Goal: Navigation & Orientation: Find specific page/section

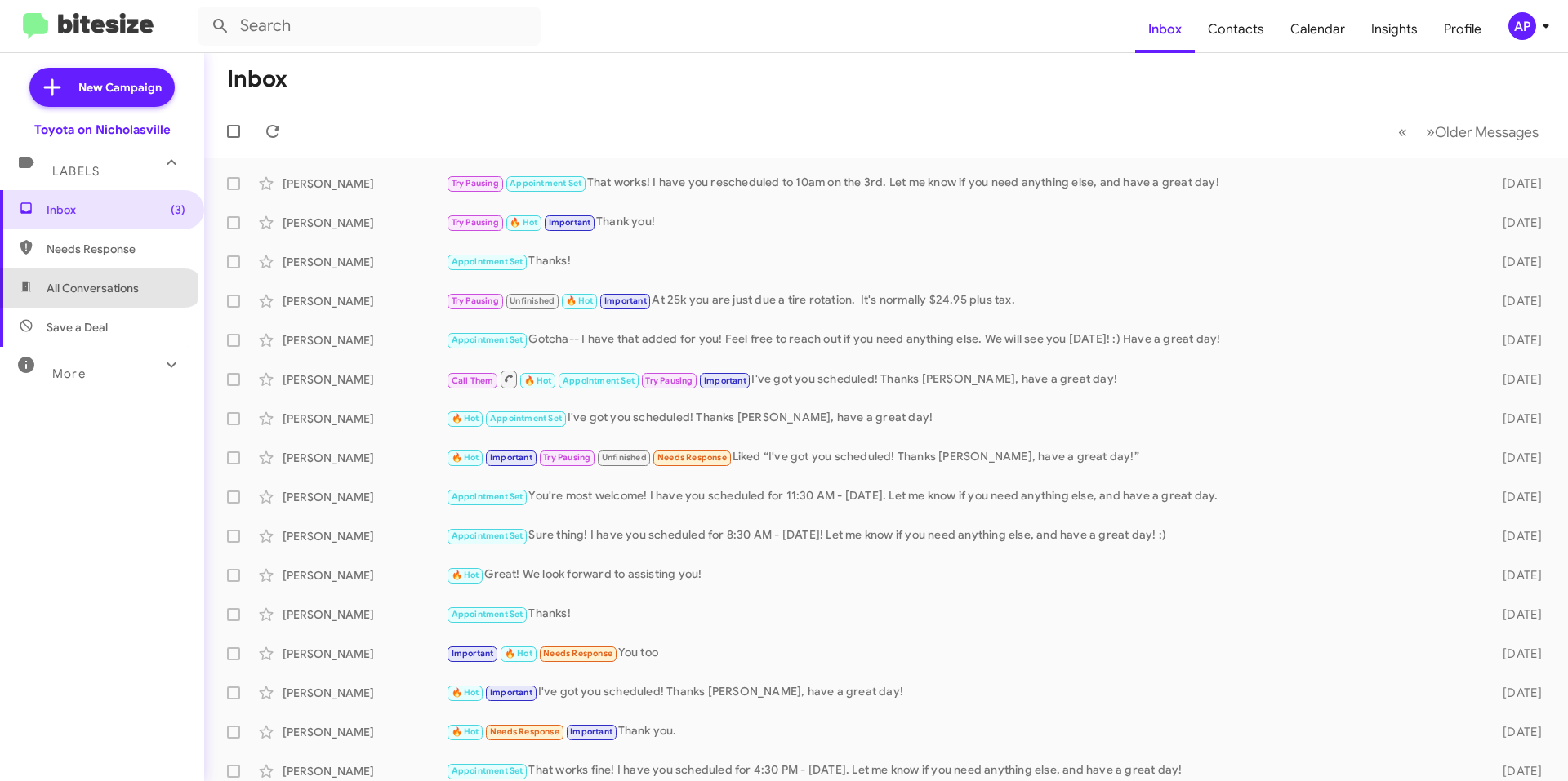
click at [98, 288] on span "All Conversations" at bounding box center [93, 288] width 93 height 16
type input "in:all-conversations"
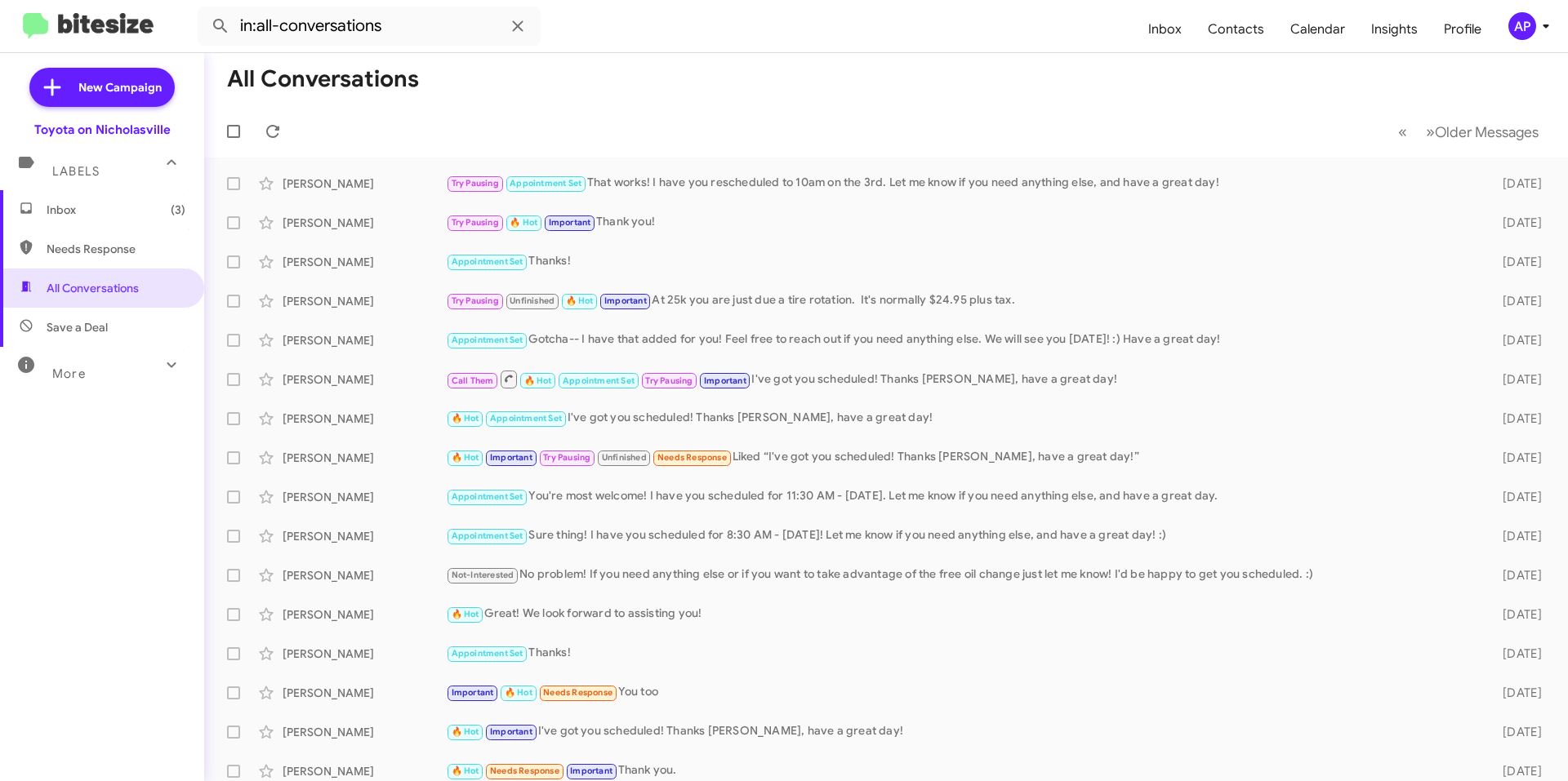
click at [94, 216] on span "Inbox (3)" at bounding box center [116, 209] width 138 height 16
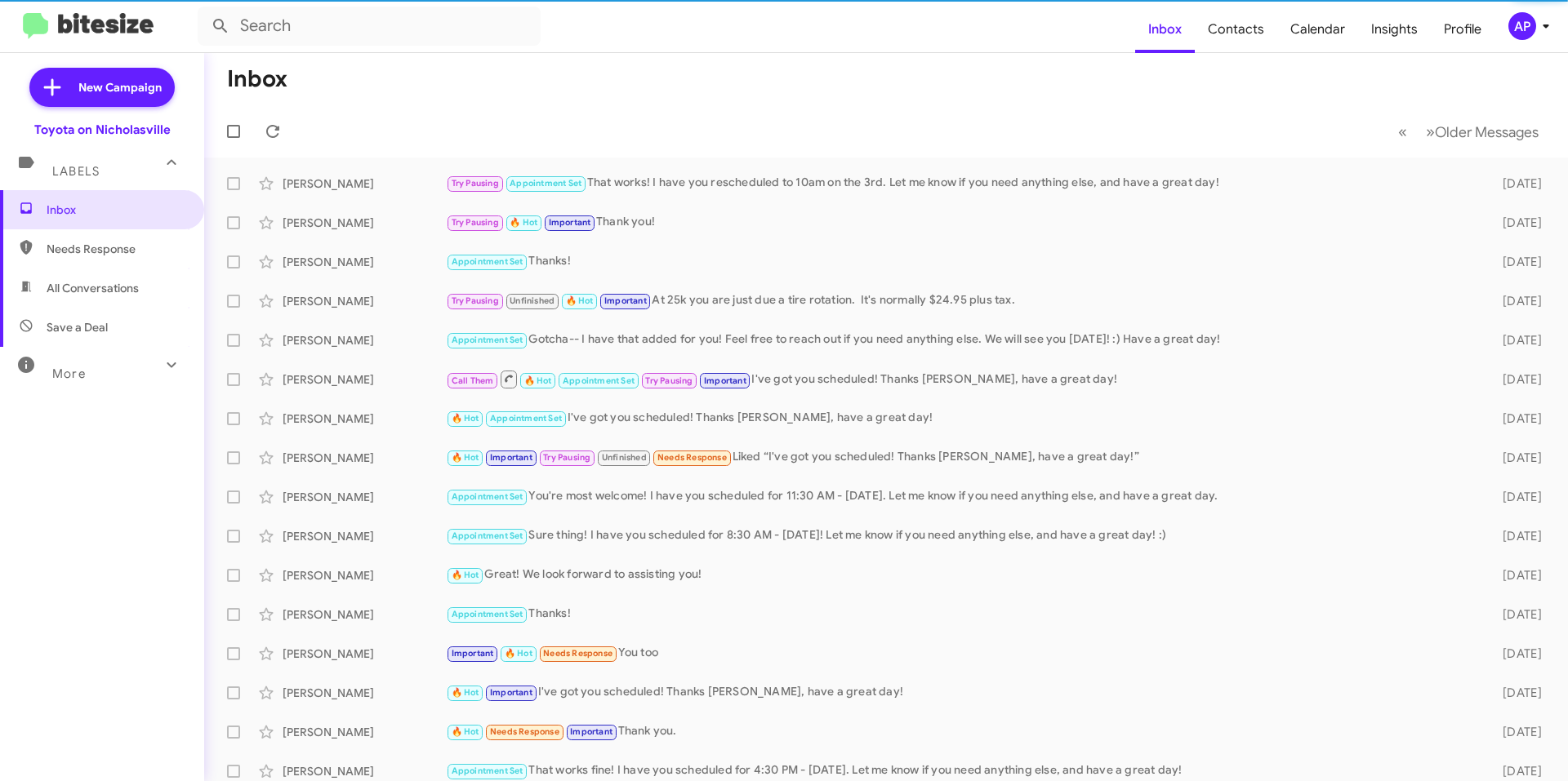
click at [114, 284] on span "All Conversations" at bounding box center [93, 288] width 93 height 16
type input "in:all-conversations"
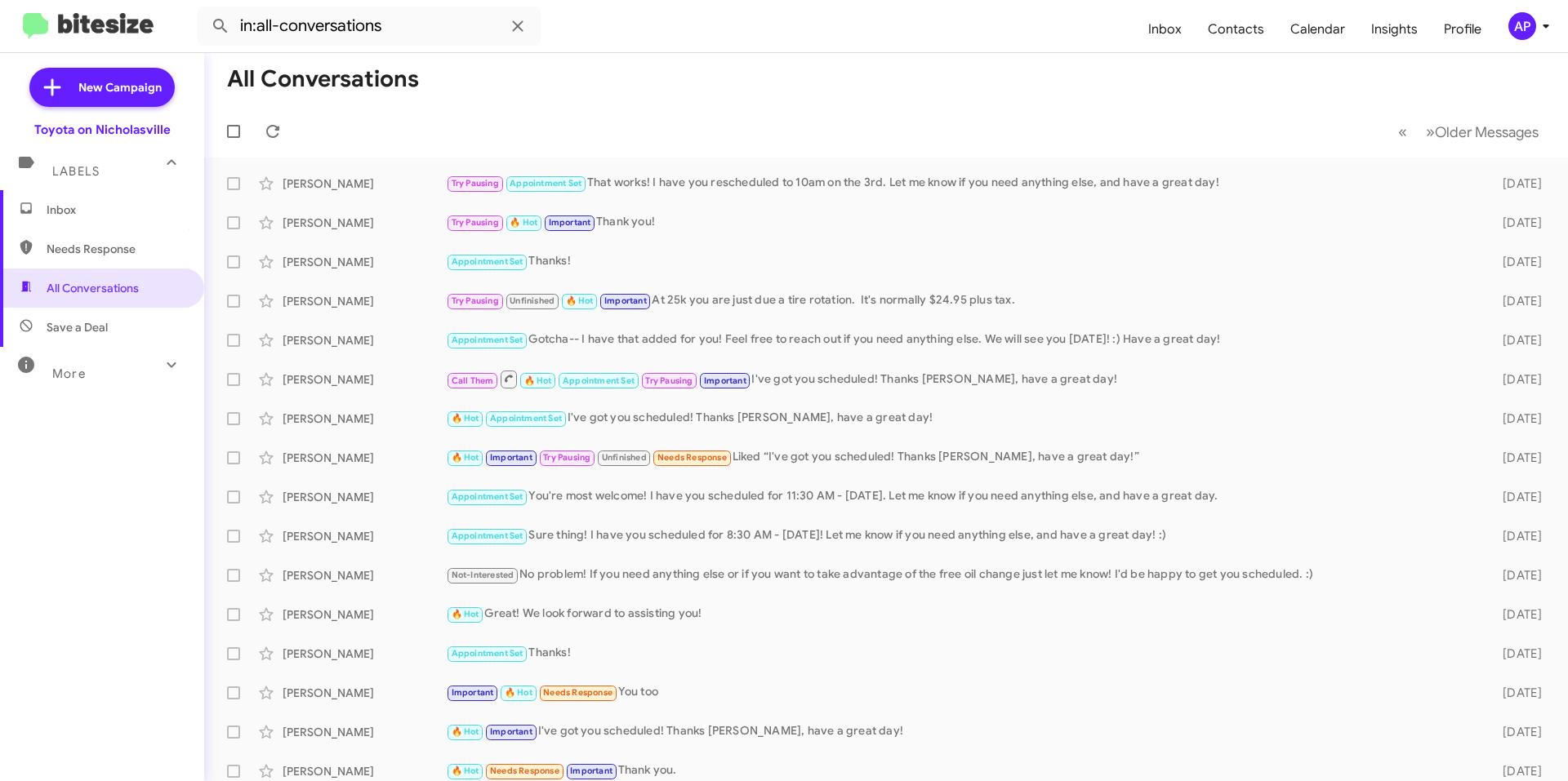
click at [841, 88] on mat-toolbar-row "All Conversations" at bounding box center [886, 79] width 1364 height 52
click at [836, 59] on mat-toolbar-row "All Conversations" at bounding box center [886, 79] width 1364 height 52
